Goal: Information Seeking & Learning: Find contact information

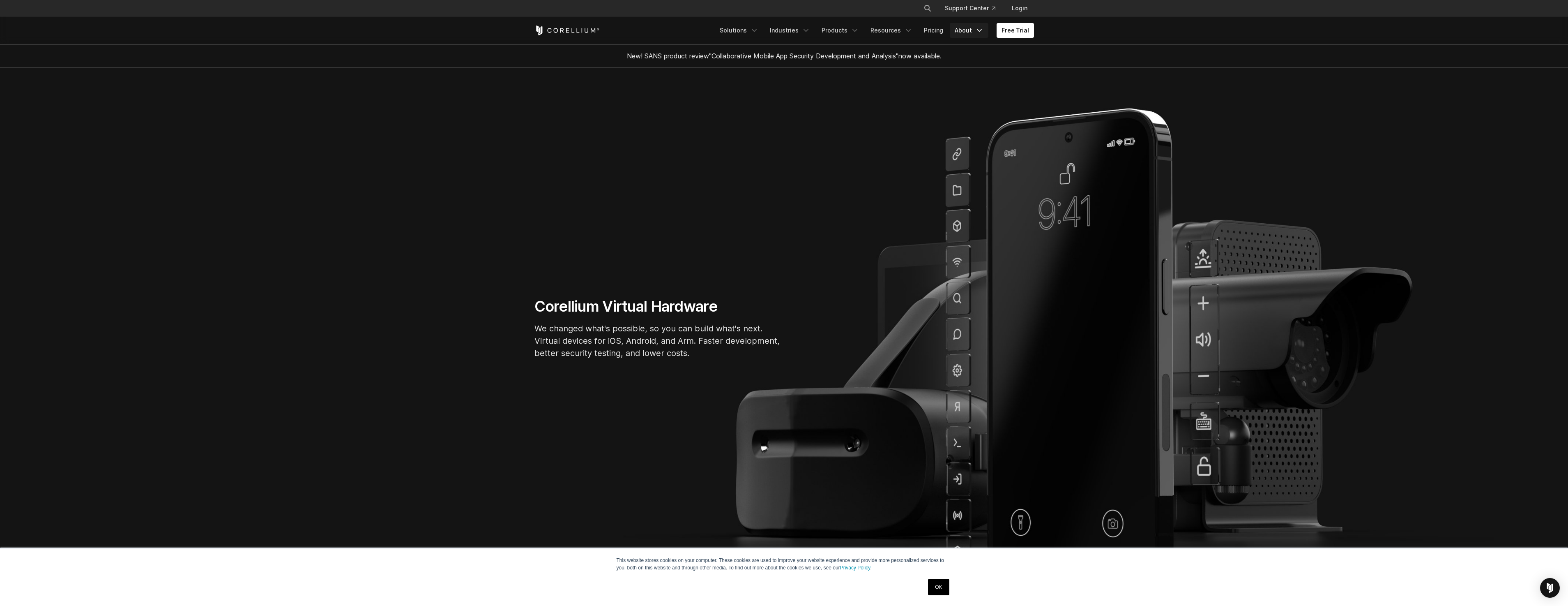
click at [970, 31] on link "About" at bounding box center [968, 30] width 38 height 15
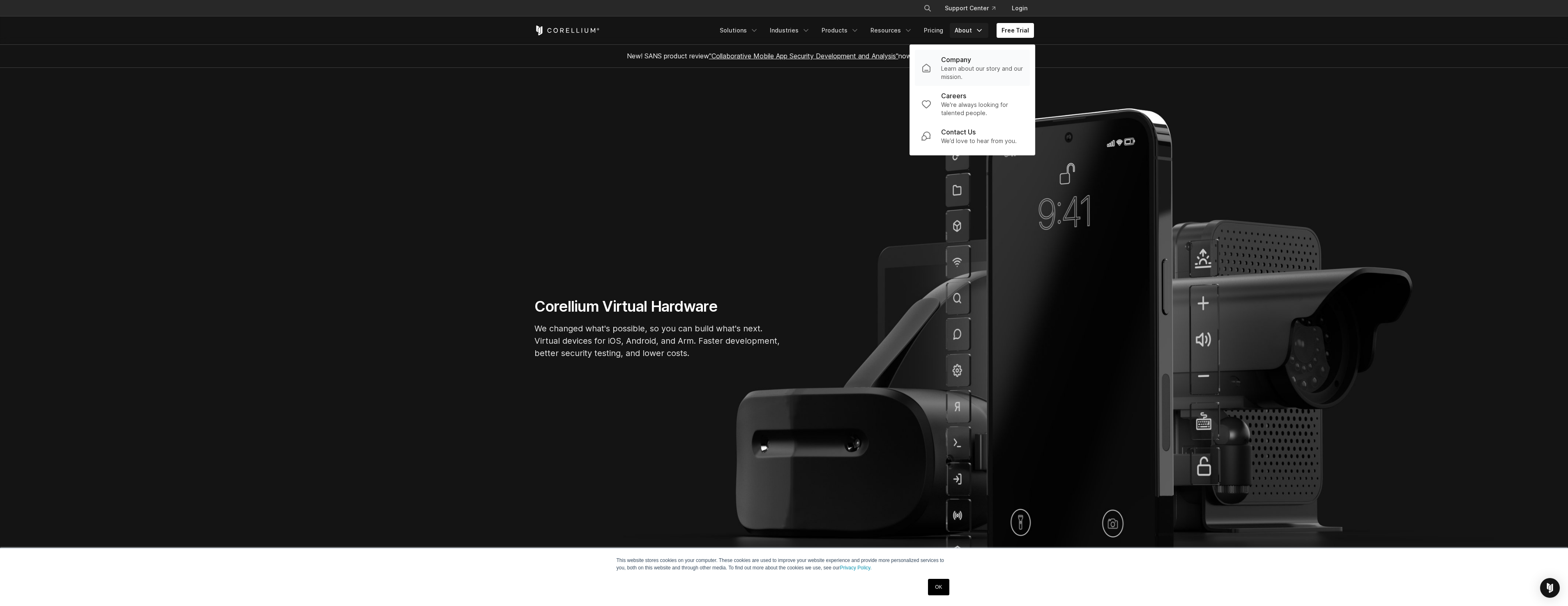
click at [967, 70] on p "Learn about our story and our mission." at bounding box center [982, 72] width 82 height 16
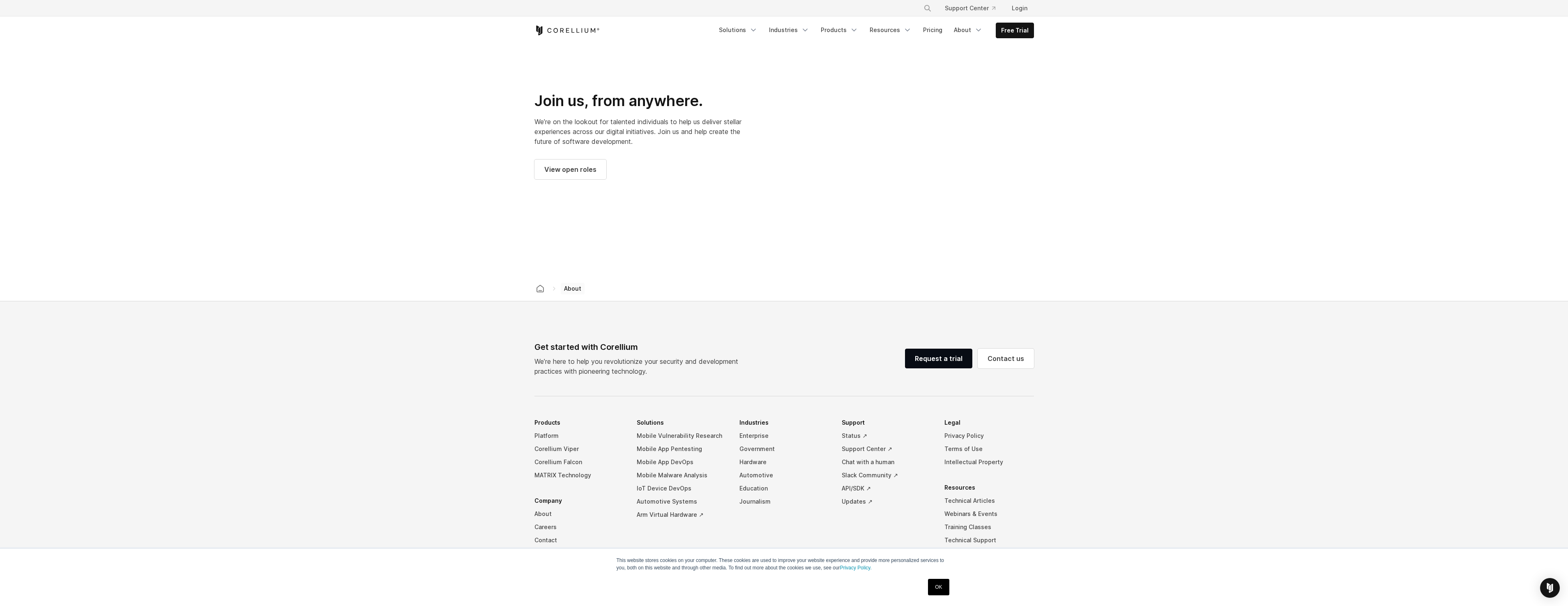
scroll to position [1160, 0]
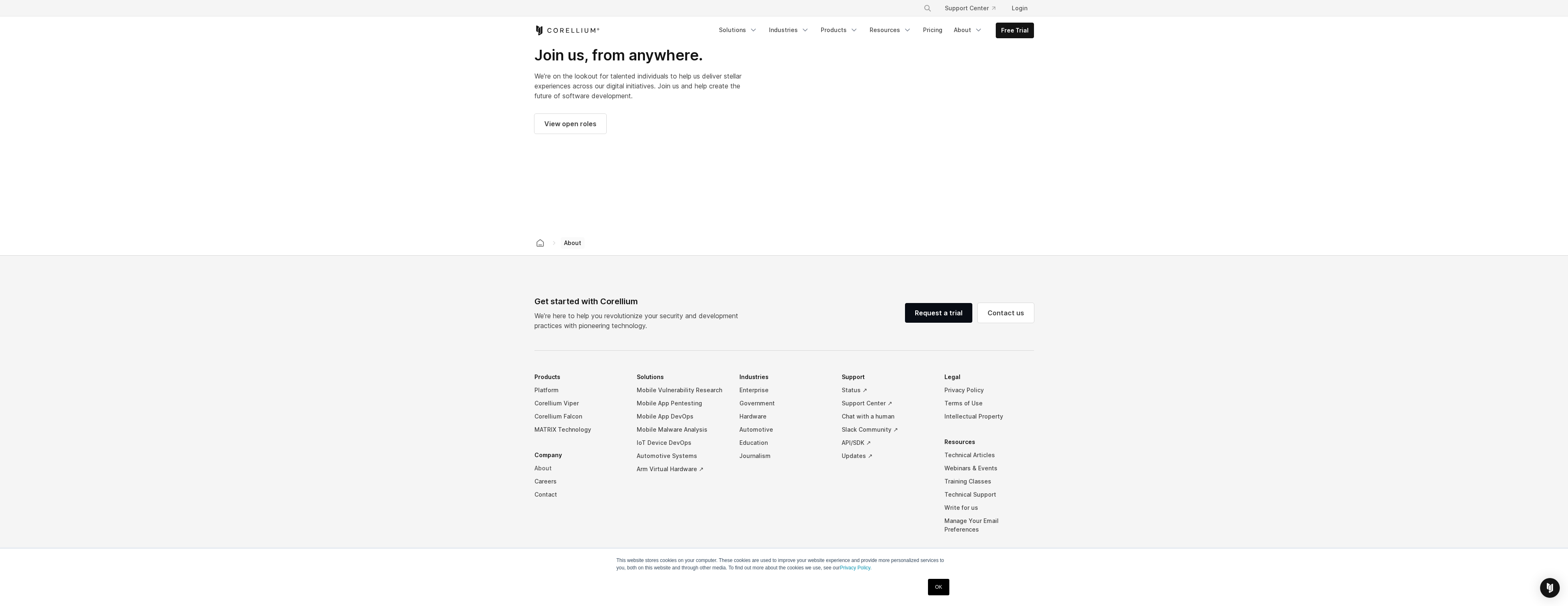
click at [539, 462] on link "About" at bounding box center [579, 468] width 89 height 13
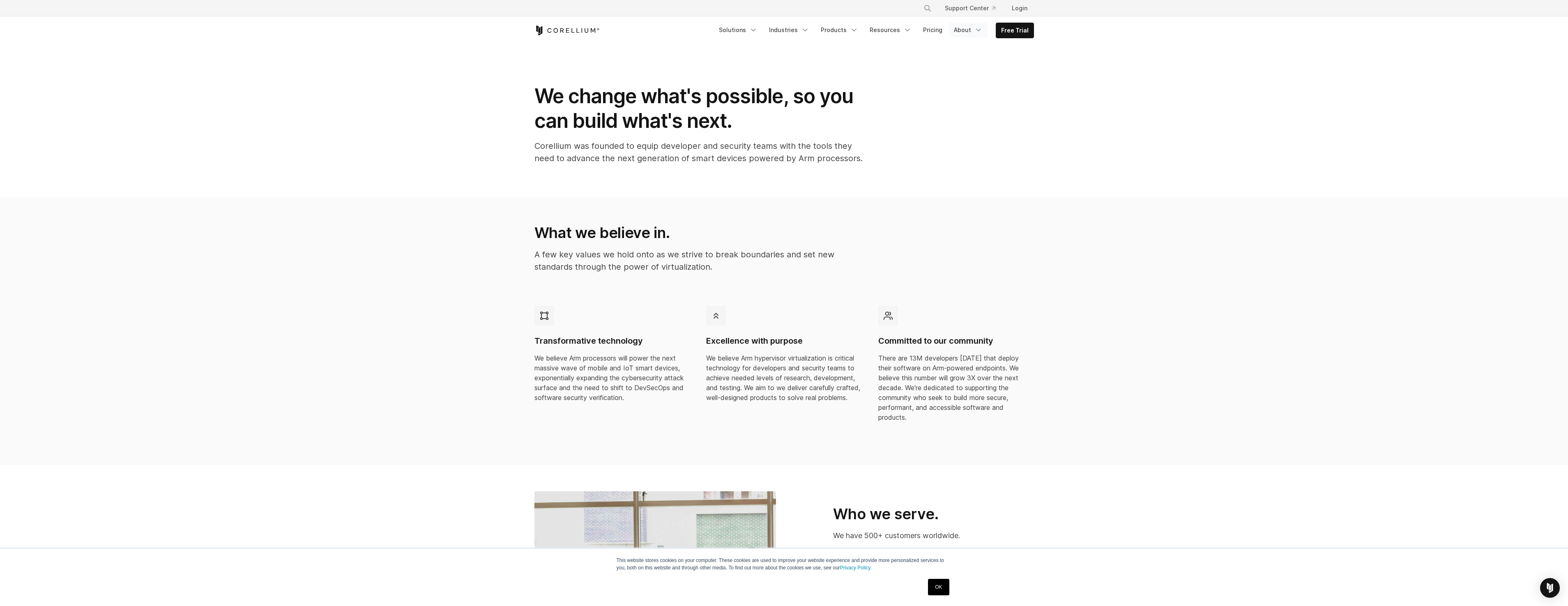
click at [975, 30] on link "About" at bounding box center [968, 30] width 38 height 15
click at [959, 130] on p "Contact Us" at bounding box center [957, 132] width 35 height 10
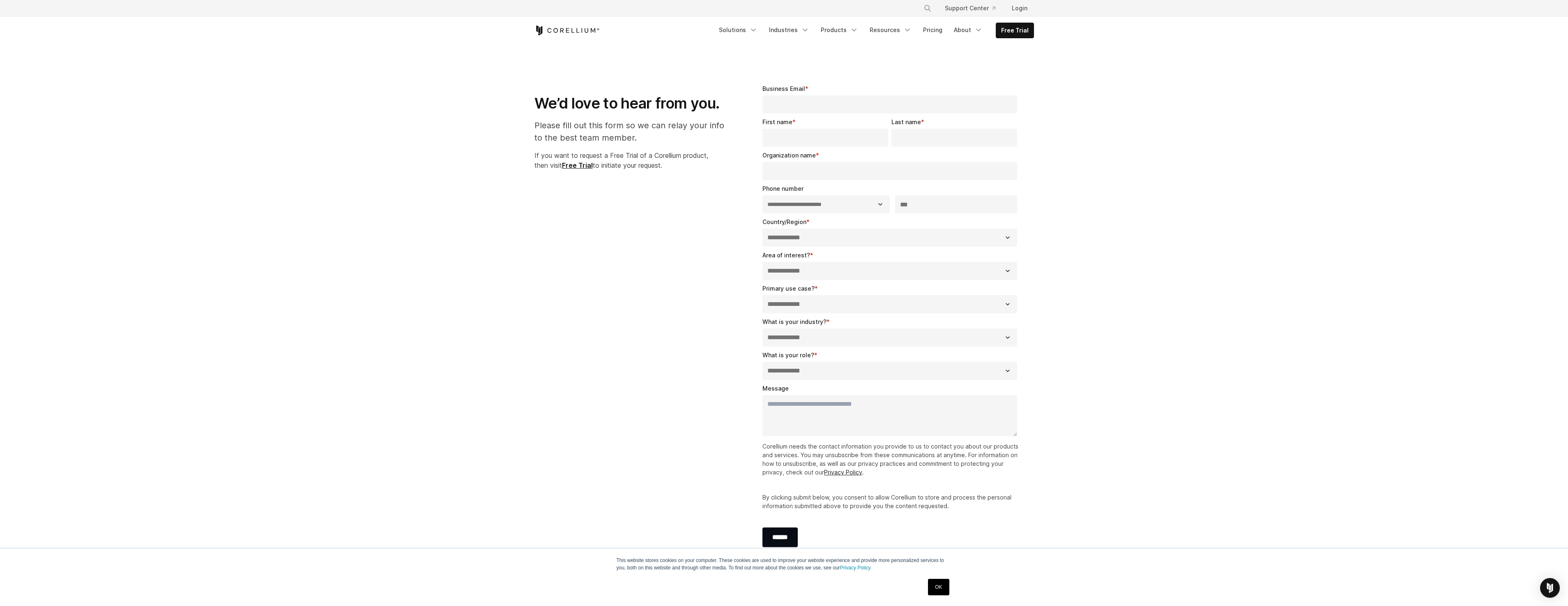
select select "**"
click at [979, 26] on icon "Navigation Menu" at bounding box center [978, 30] width 8 height 8
click at [970, 66] on p "Learn about our story and our mission." at bounding box center [981, 72] width 82 height 16
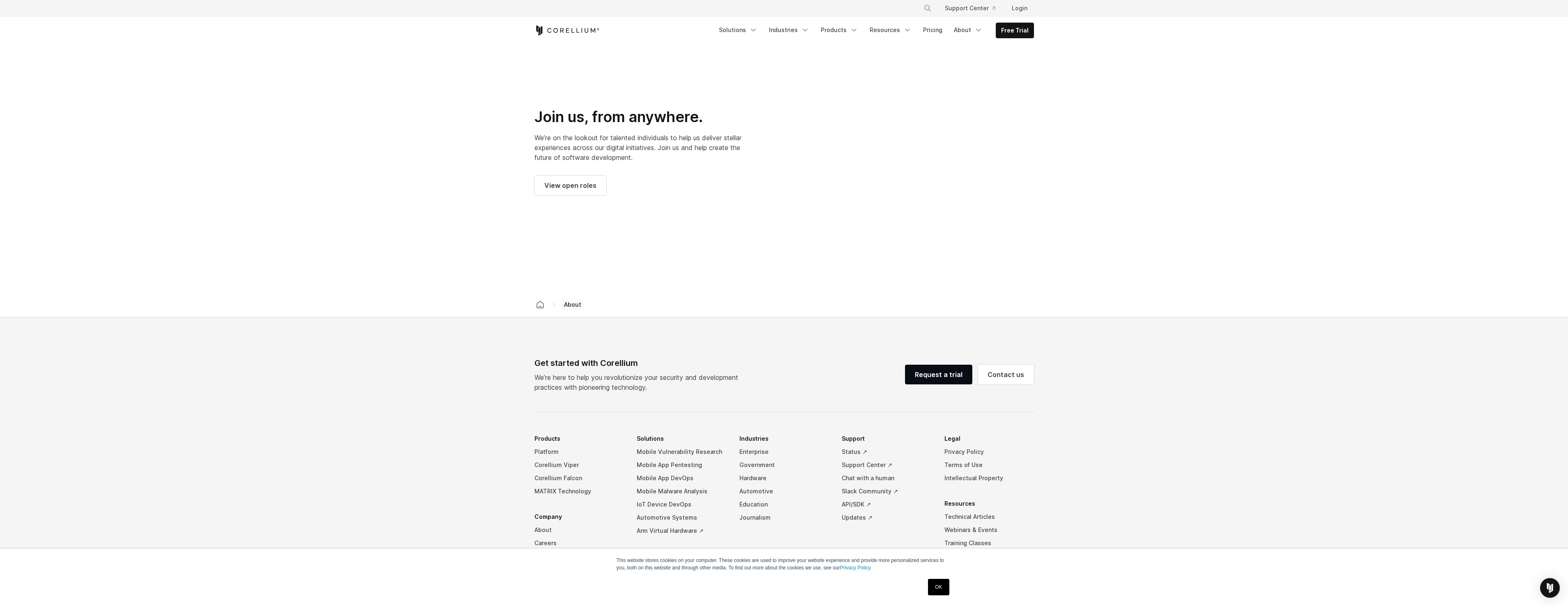
scroll to position [1160, 0]
